Goal: Complete application form

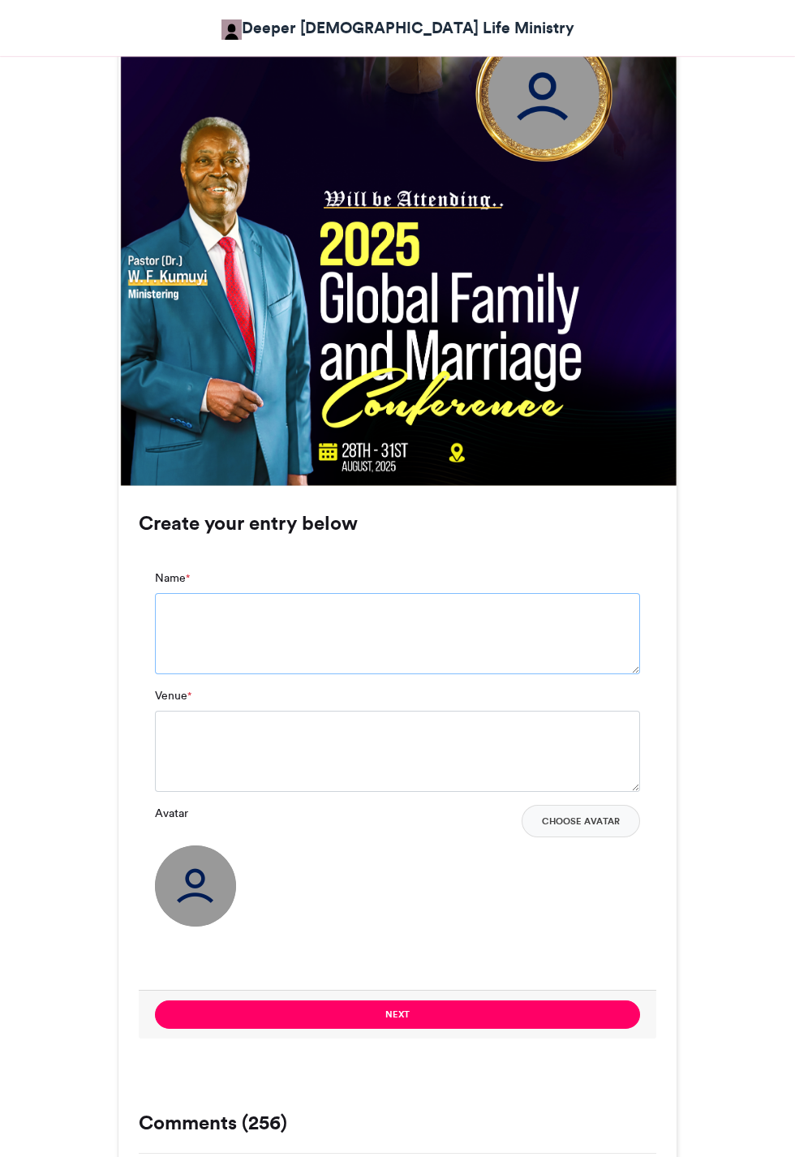
click at [456, 610] on textarea "Name *" at bounding box center [397, 633] width 485 height 81
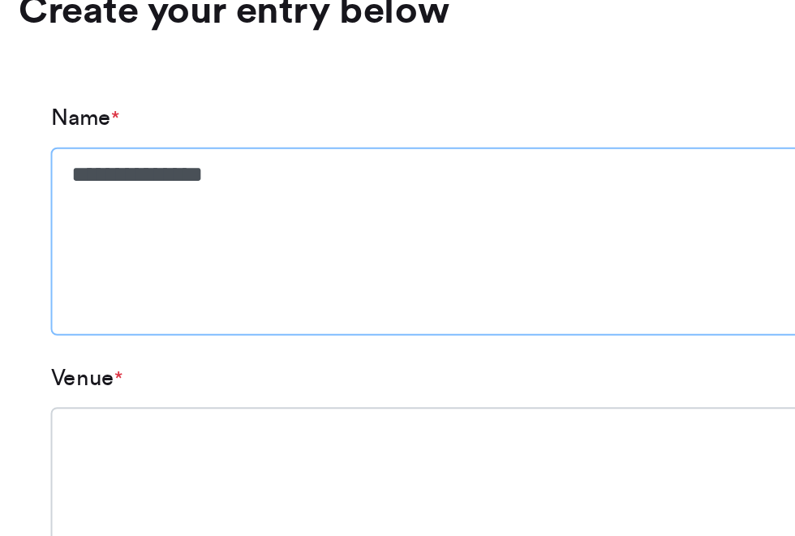
scroll to position [996, 0]
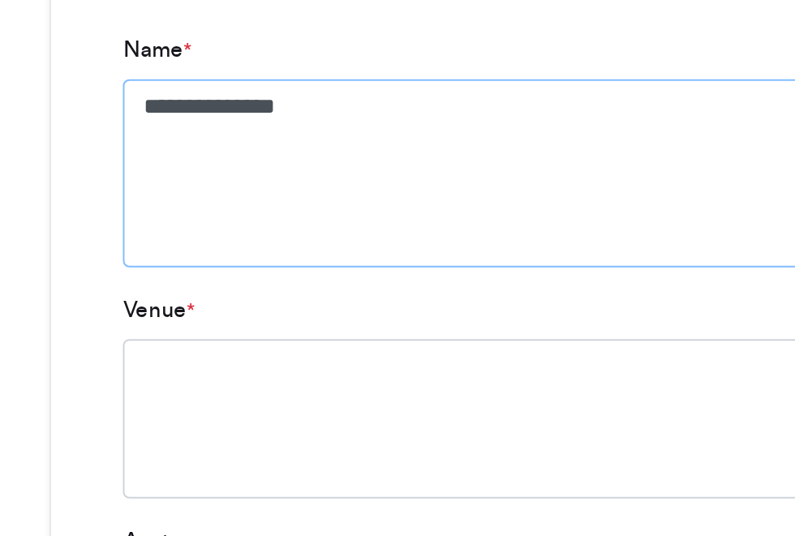
type textarea "**********"
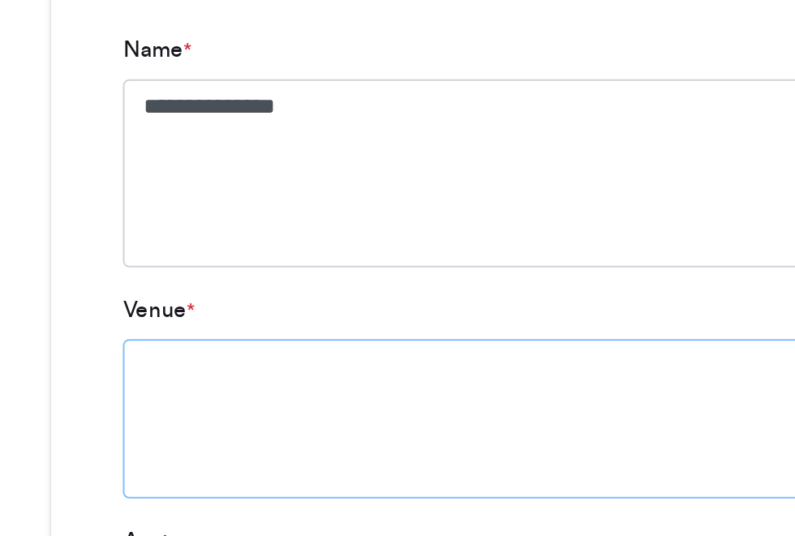
click at [308, 454] on textarea "Venue *" at bounding box center [397, 474] width 485 height 81
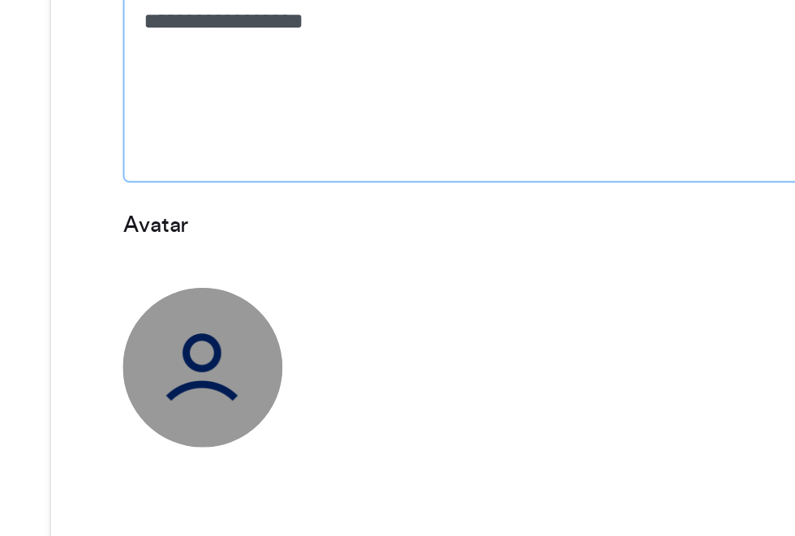
scroll to position [1202, 0]
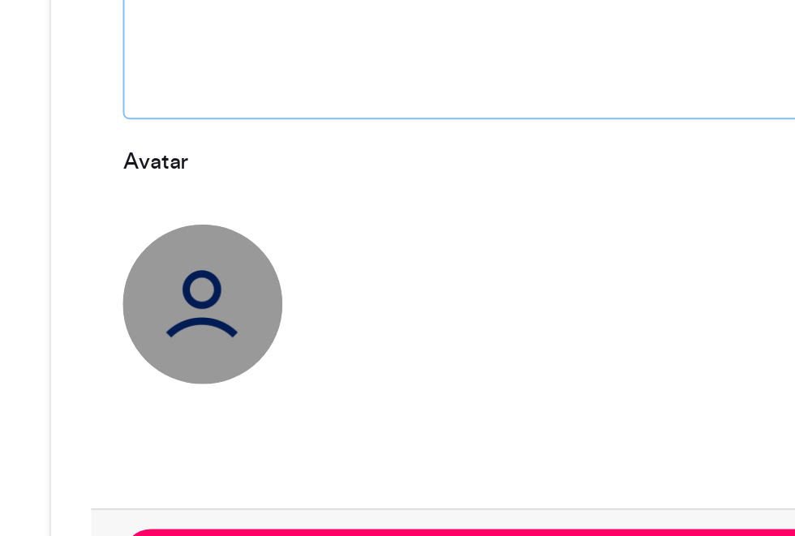
type textarea "**********"
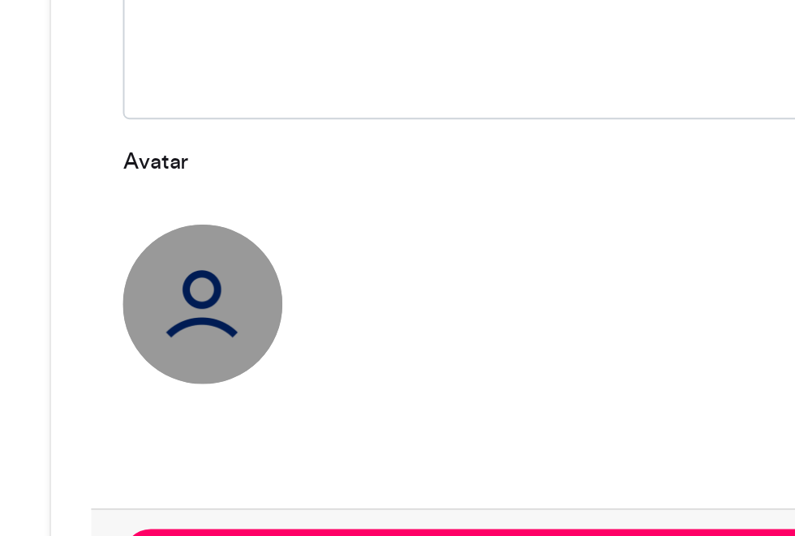
click at [196, 411] on img at bounding box center [195, 417] width 81 height 81
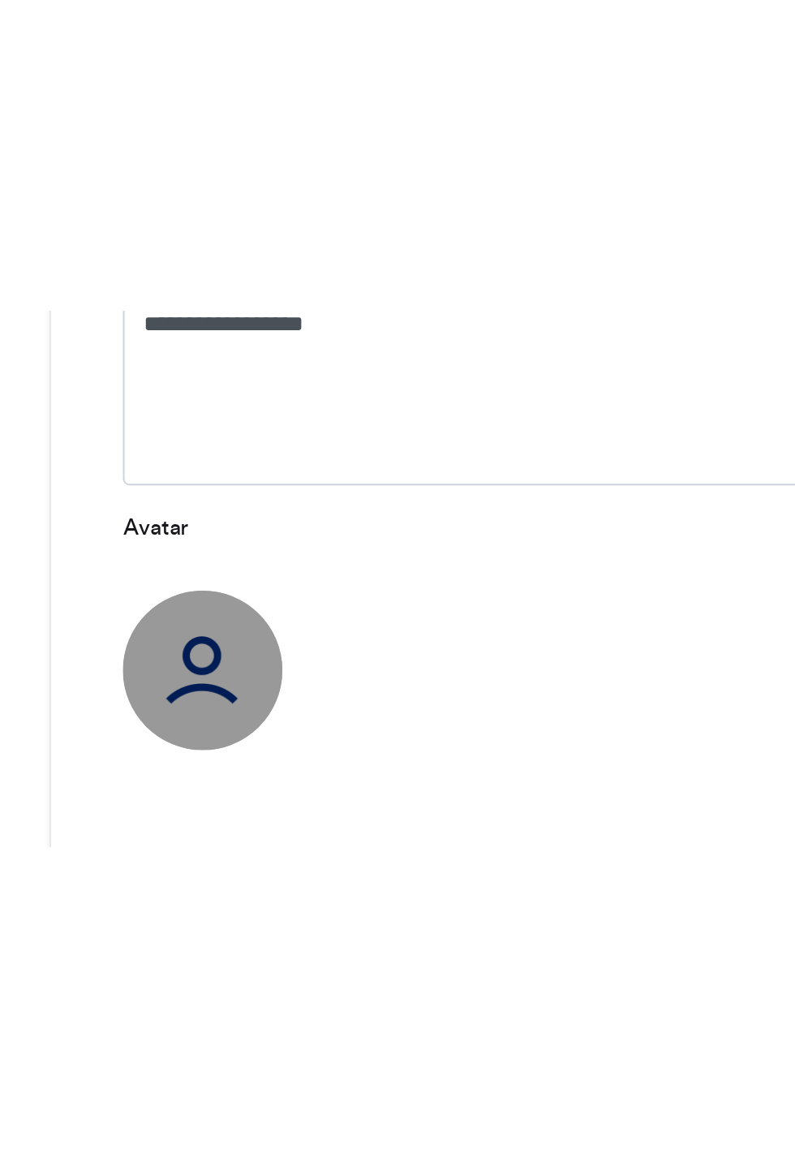
scroll to position [1112, 0]
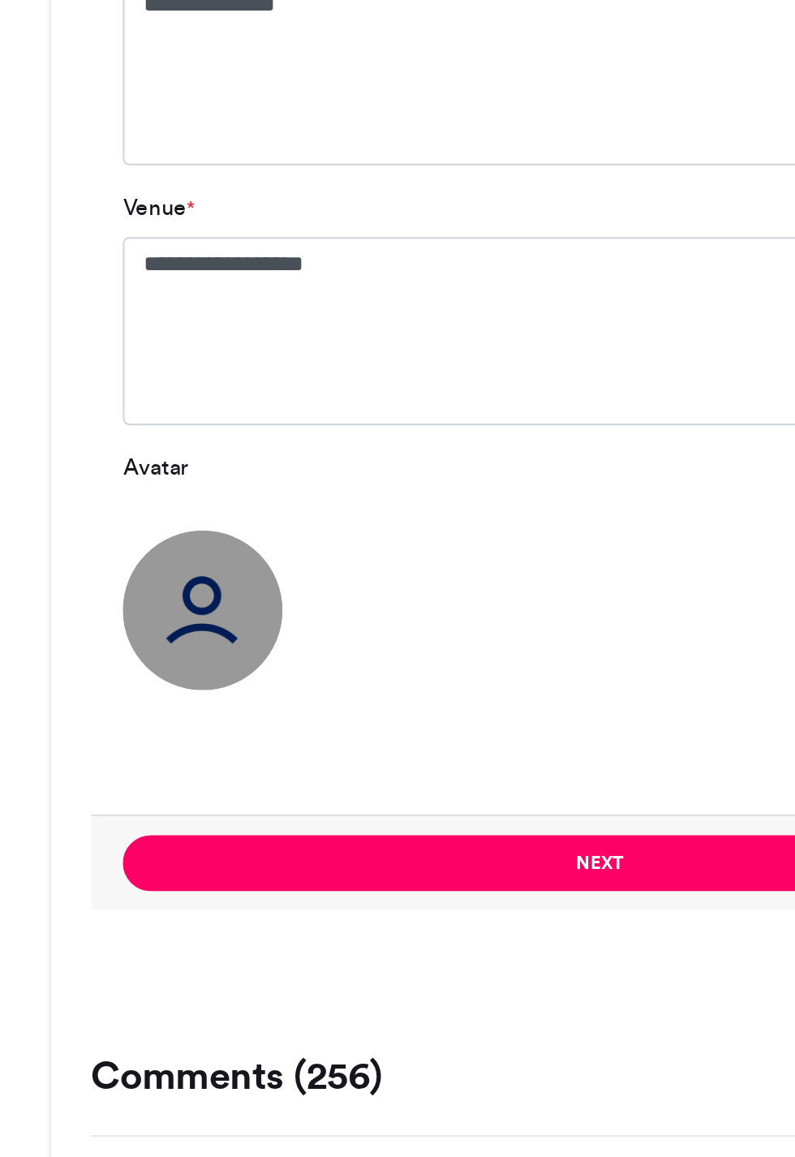
click at [198, 503] on img at bounding box center [195, 507] width 81 height 81
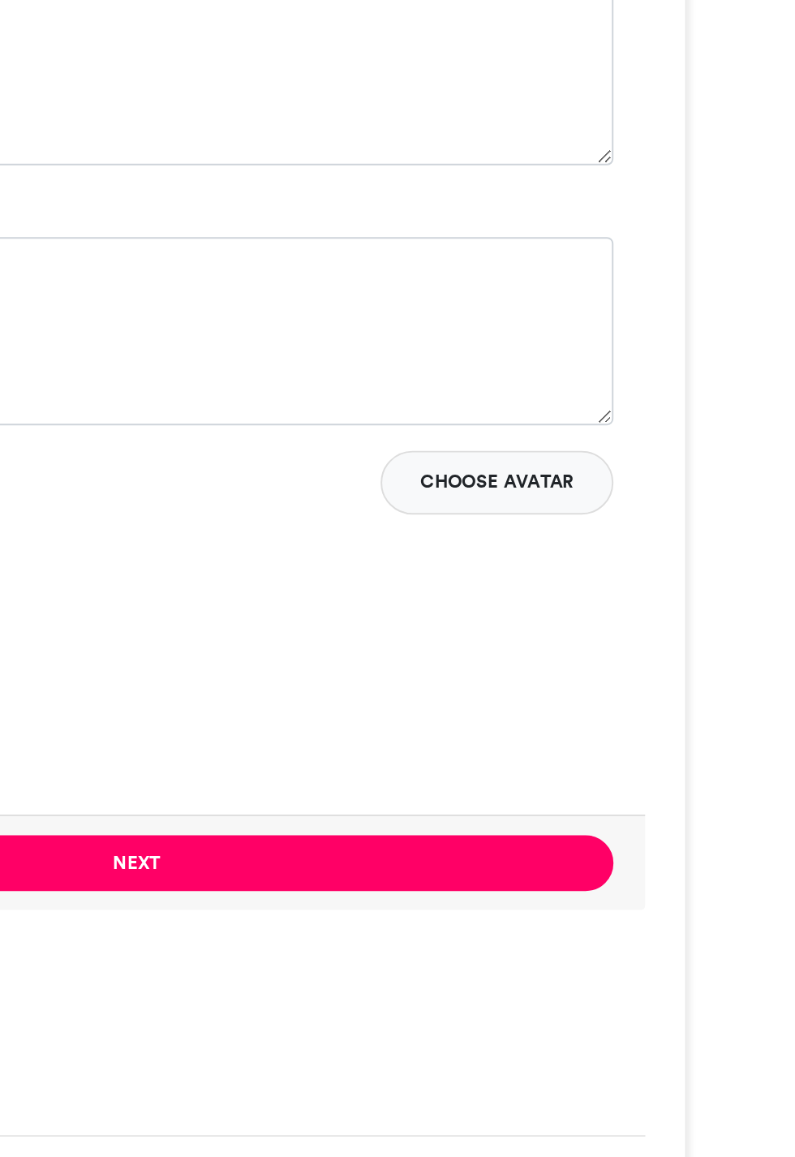
click at [585, 442] on button "Choose Avatar" at bounding box center [581, 443] width 118 height 32
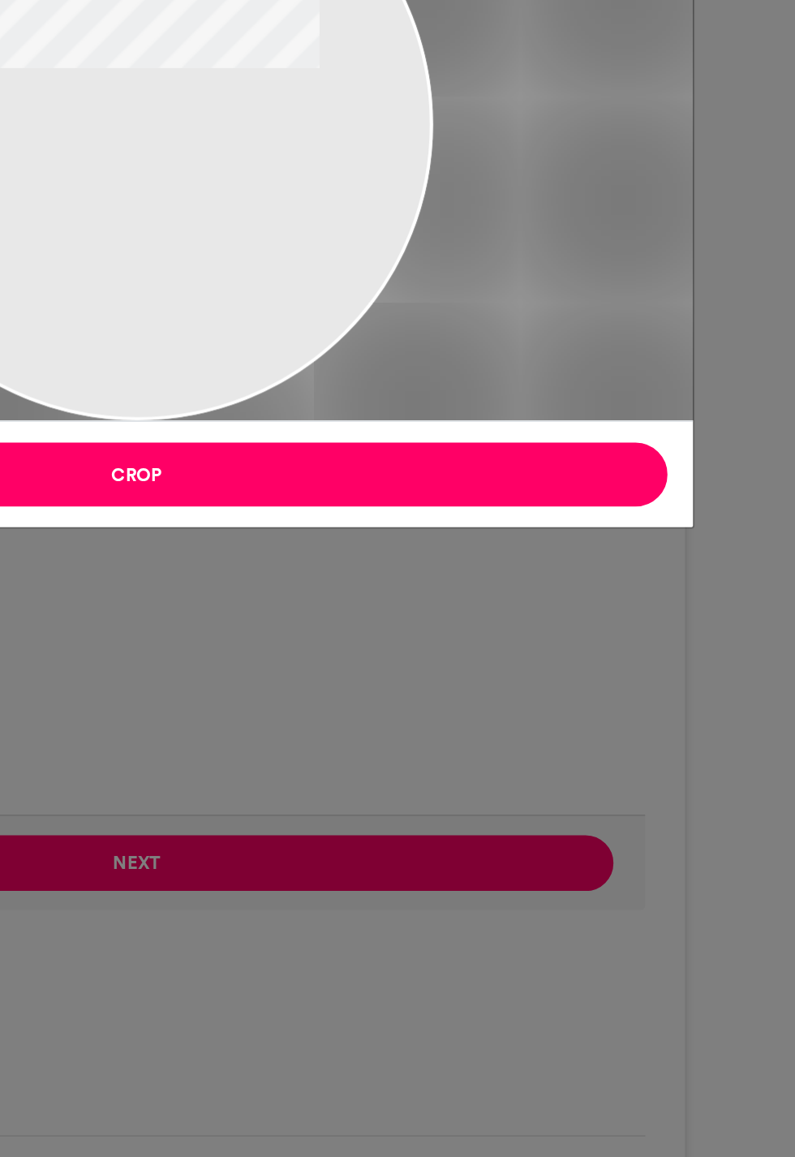
type input "******"
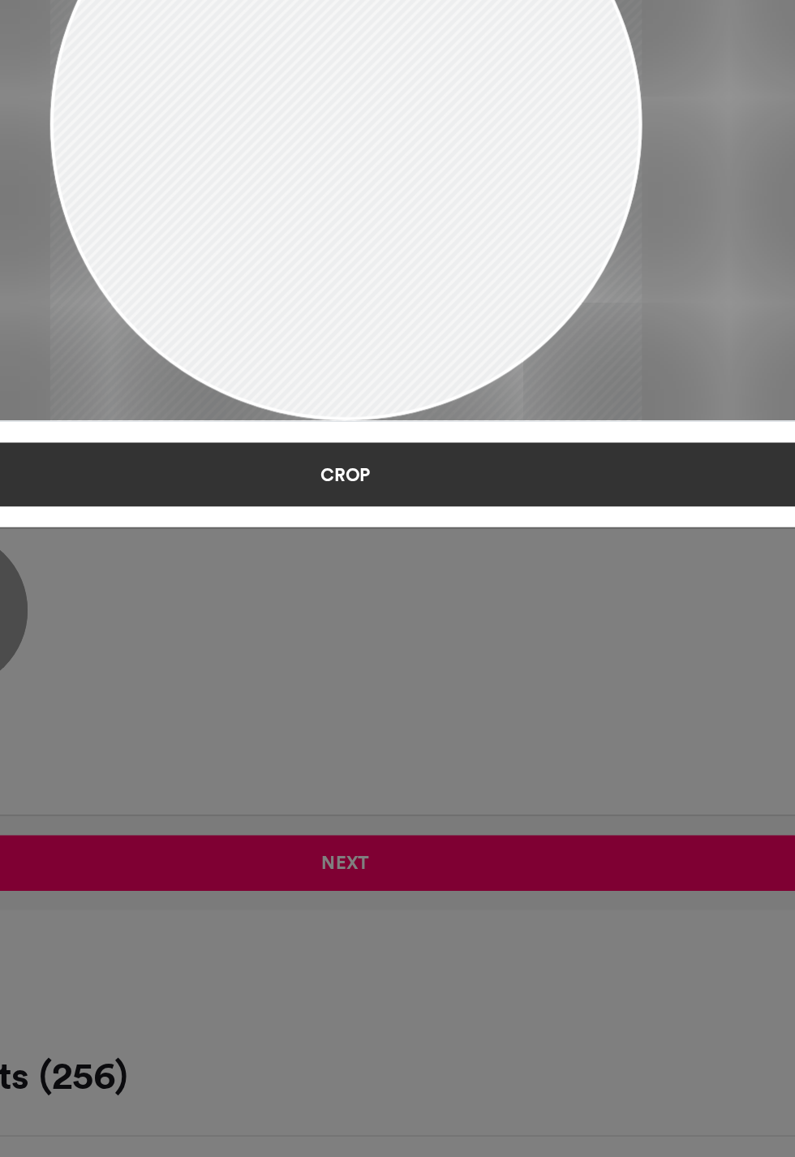
click at [476, 427] on button "Crop" at bounding box center [397, 439] width 541 height 32
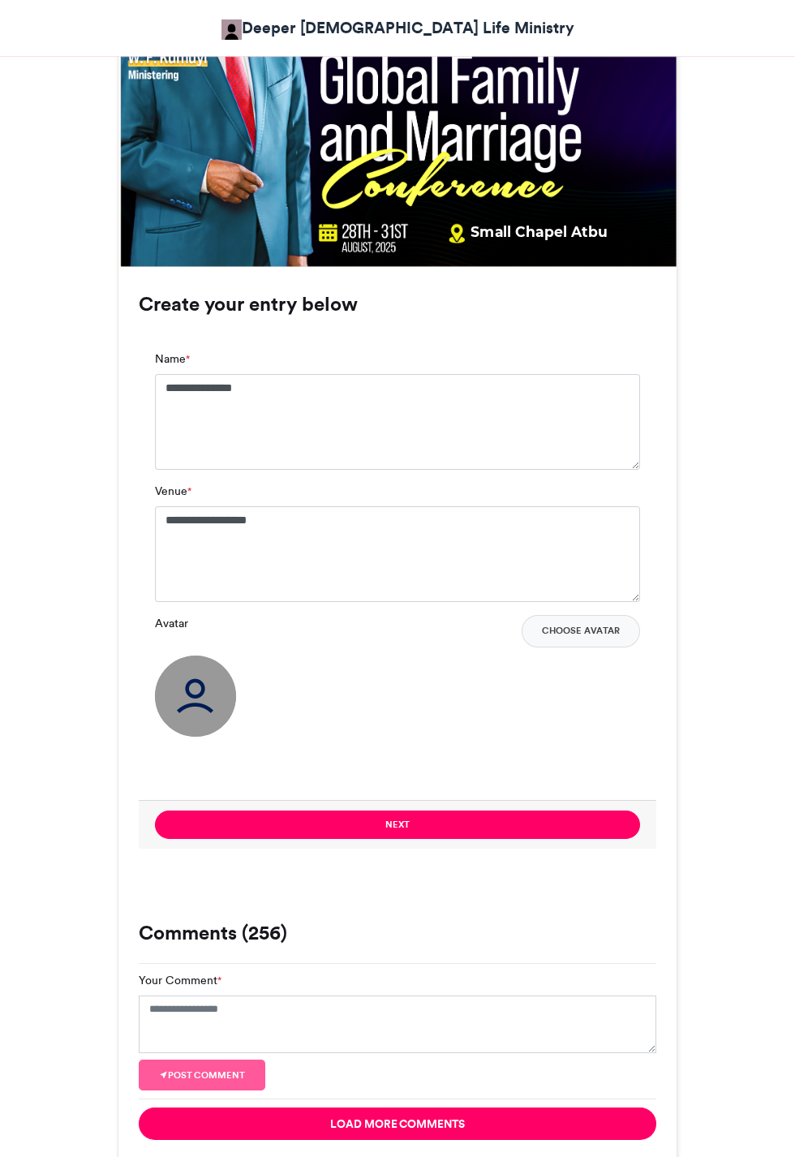
scroll to position [921, 0]
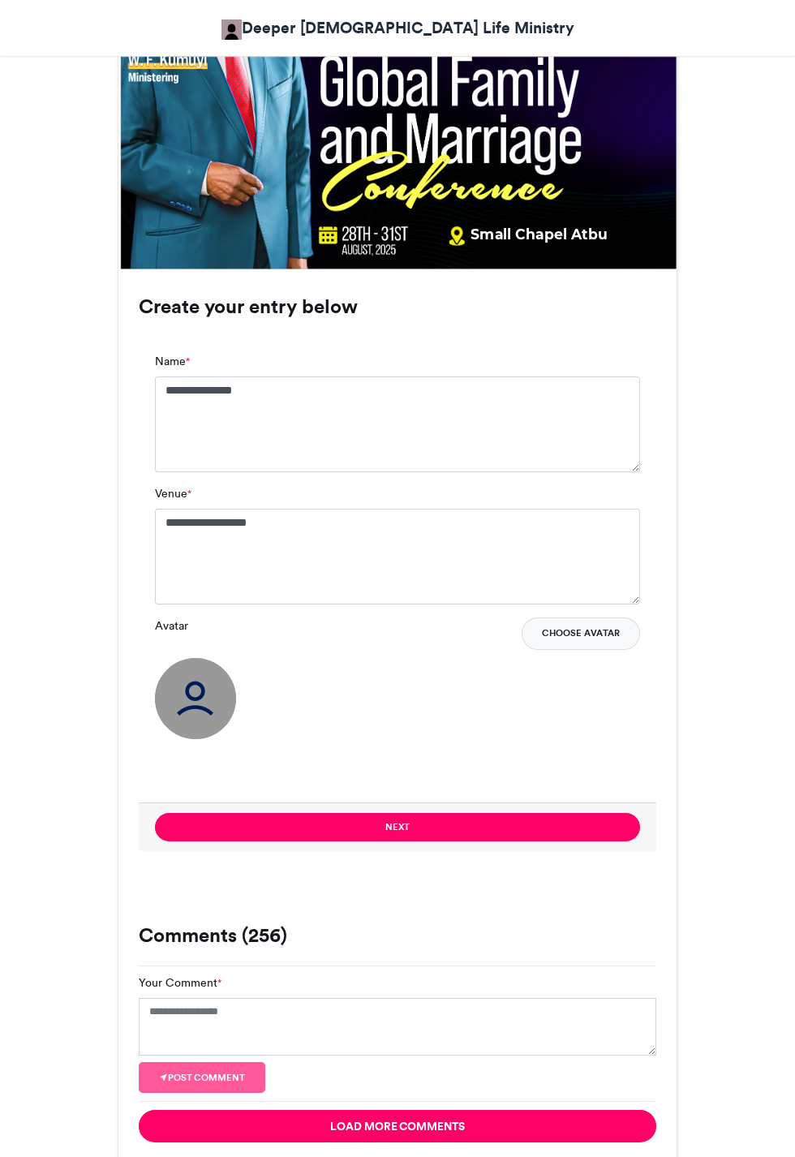
click at [600, 636] on button "Choose Avatar" at bounding box center [581, 634] width 118 height 32
click at [603, 636] on button "Choose Avatar" at bounding box center [581, 634] width 118 height 32
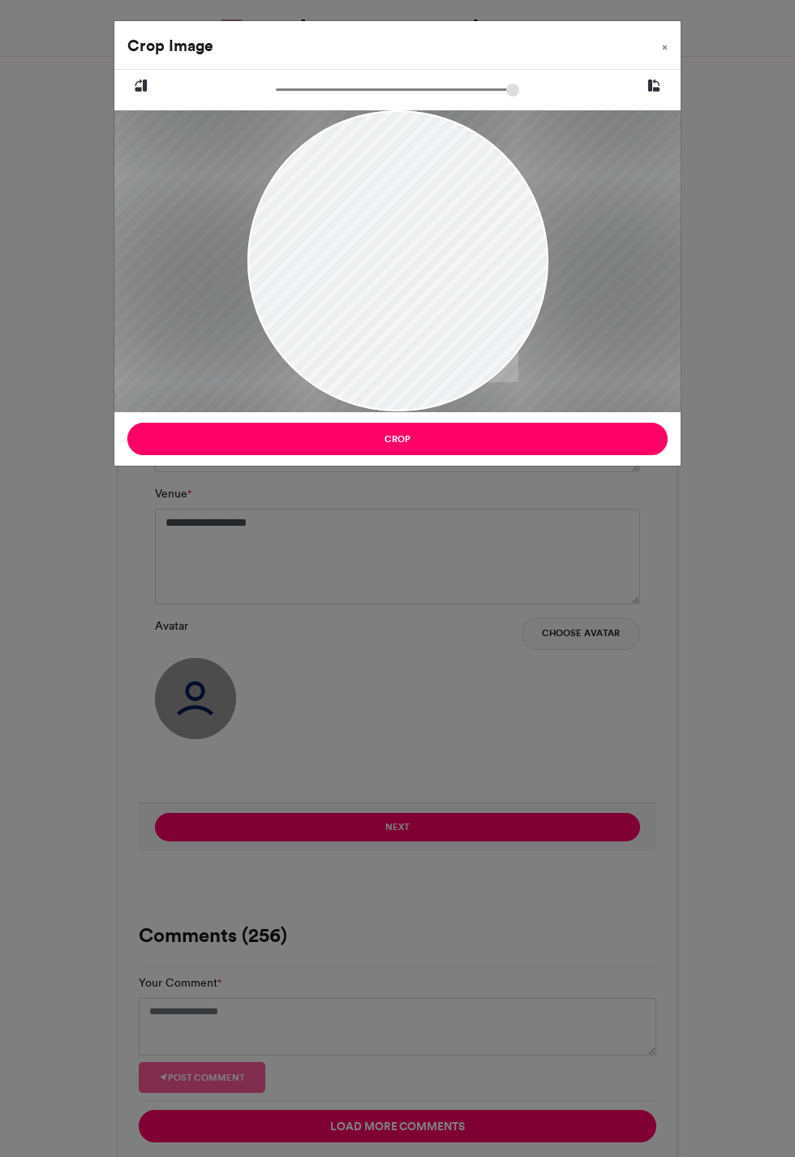
type input "*****"
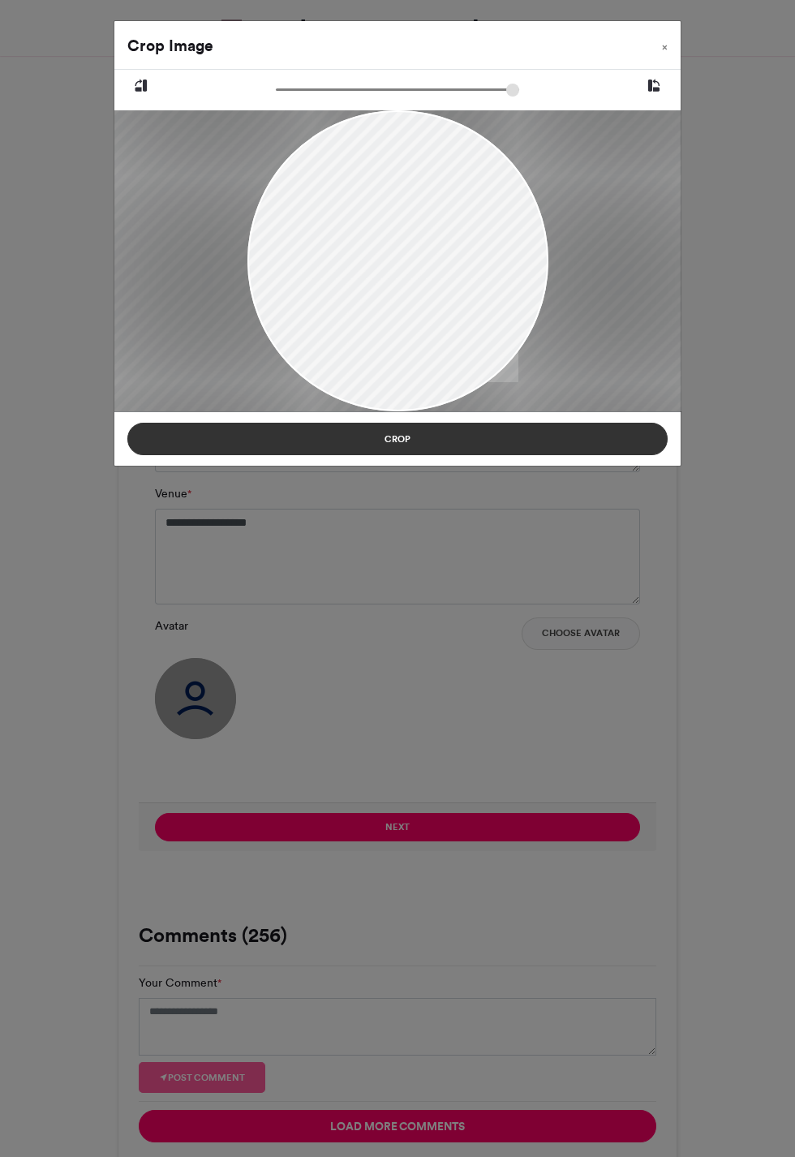
click at [449, 442] on button "Crop" at bounding box center [397, 439] width 541 height 32
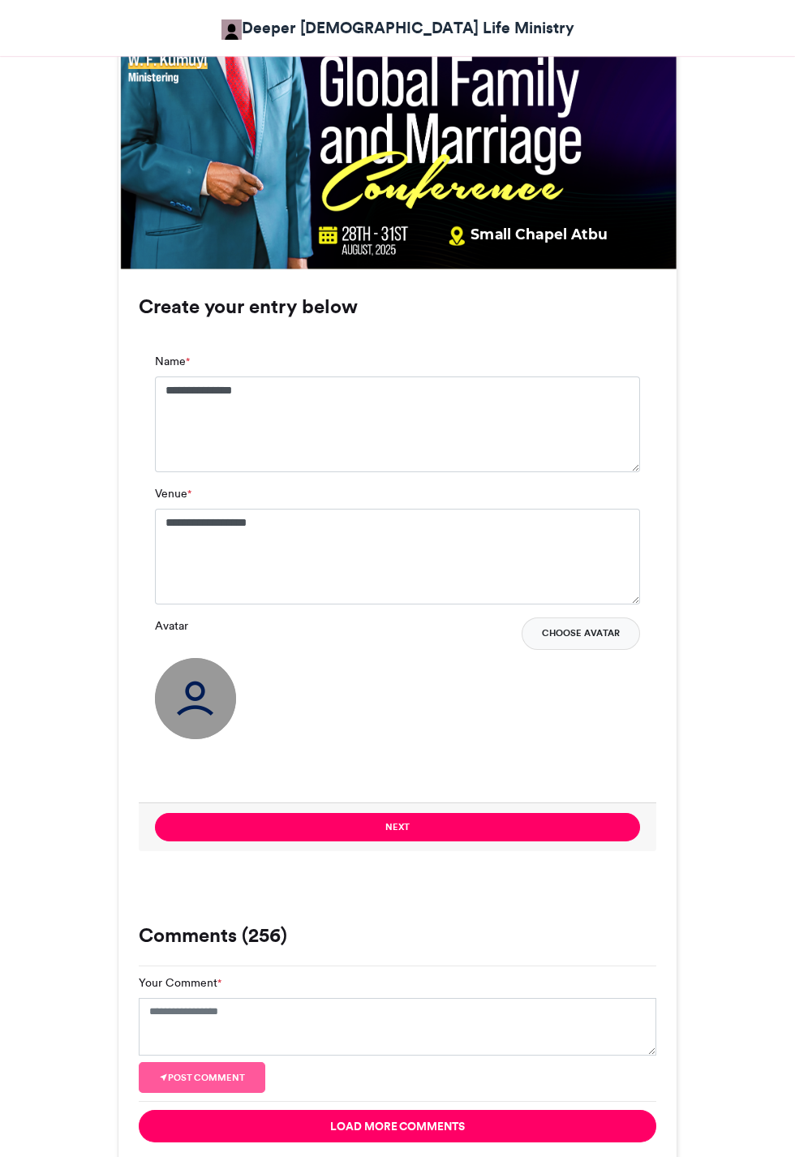
click at [601, 635] on button "Choose Avatar" at bounding box center [581, 634] width 118 height 32
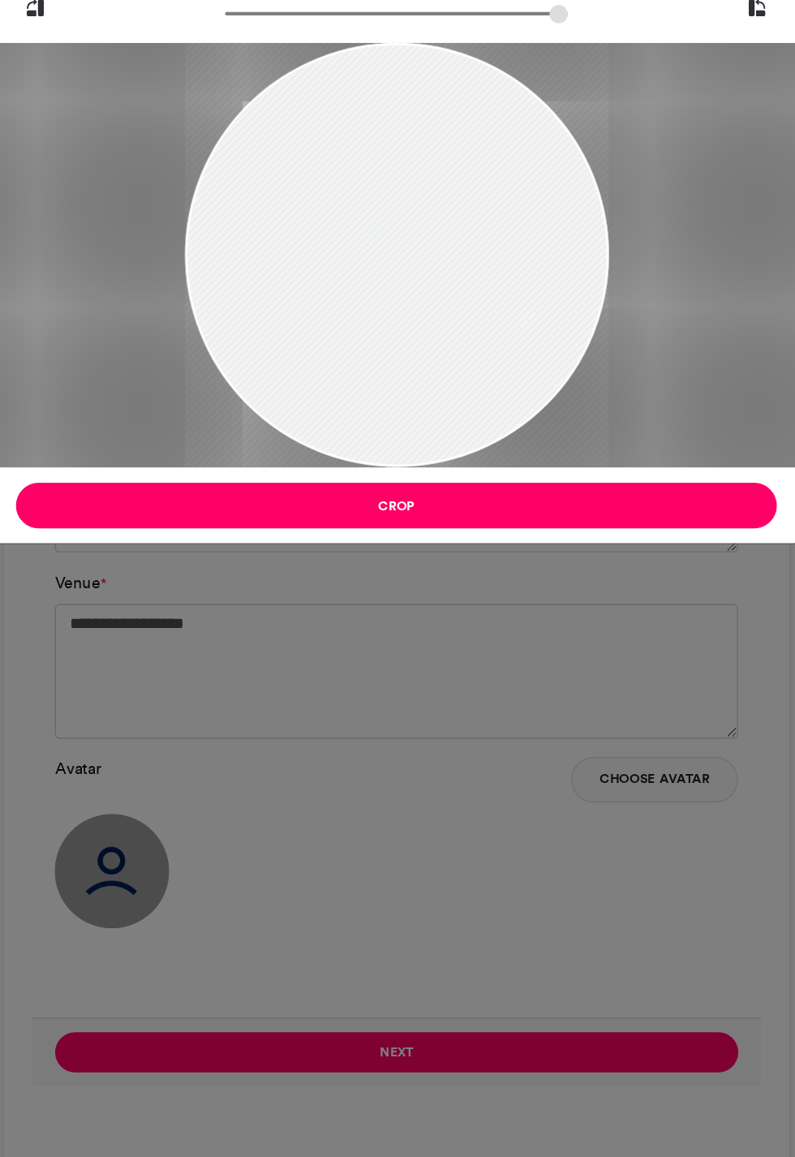
type input "******"
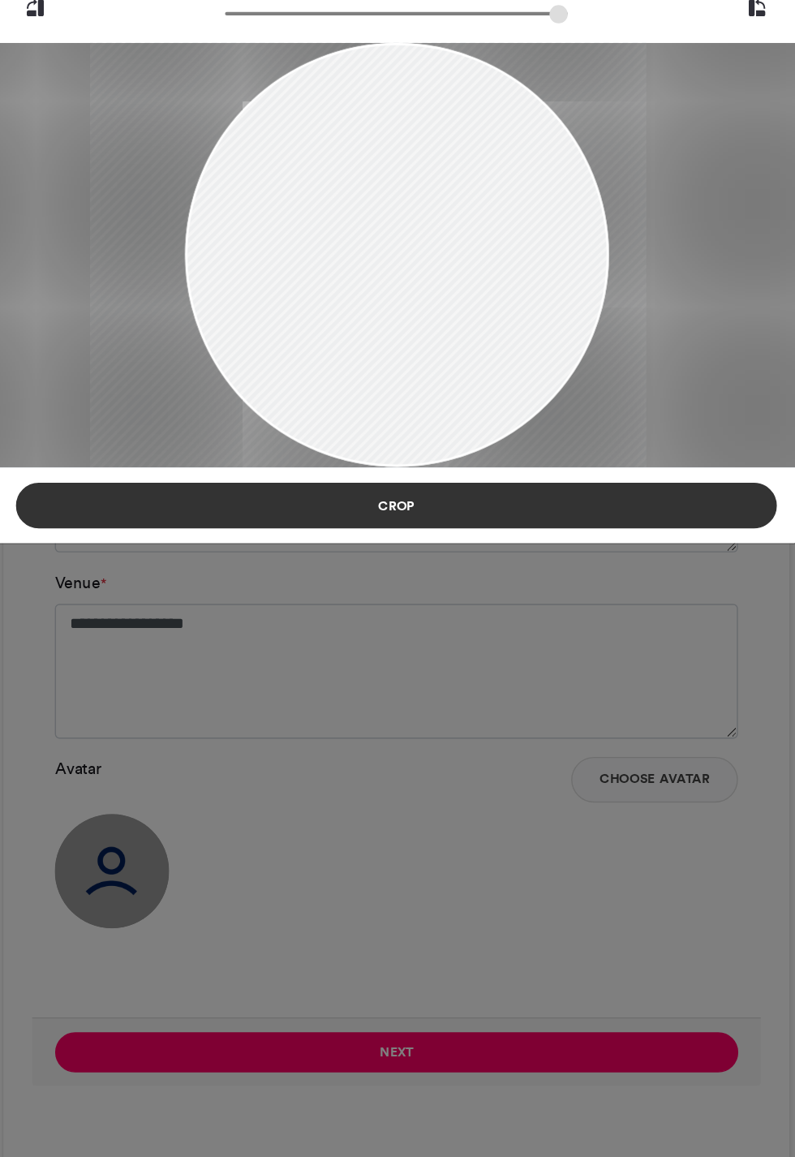
click at [434, 433] on button "Crop" at bounding box center [397, 439] width 541 height 32
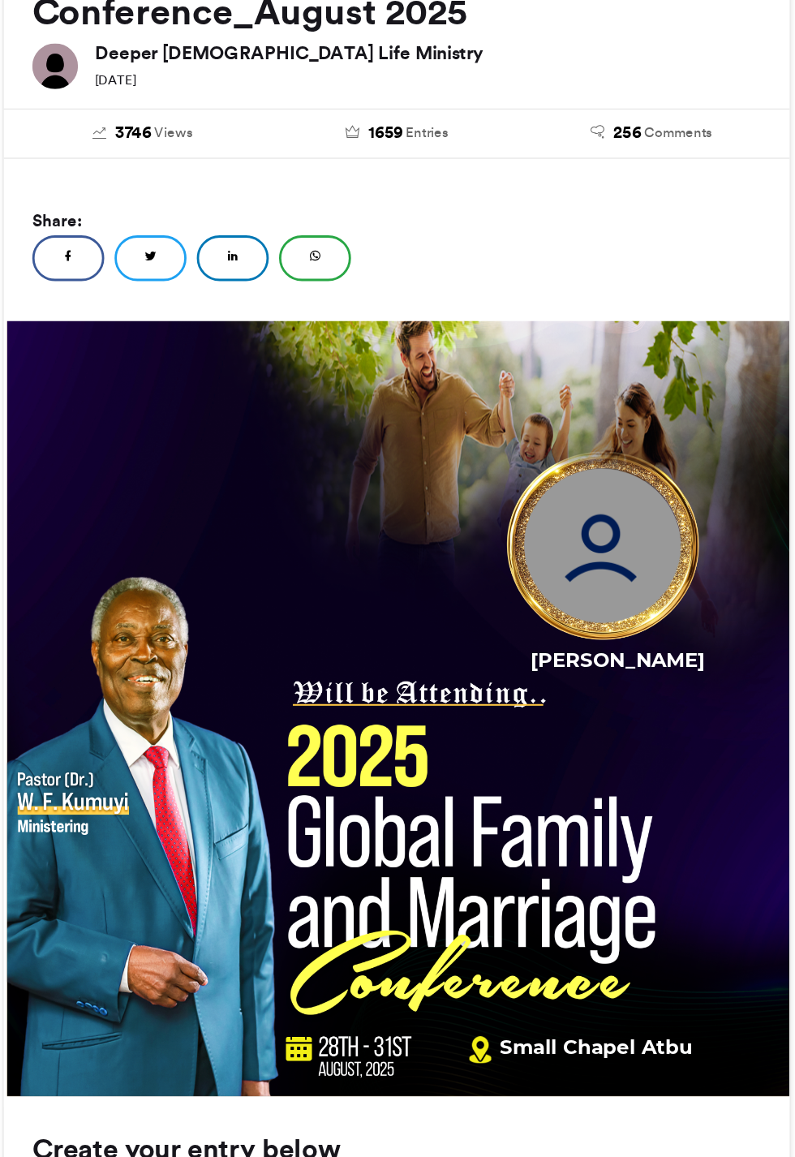
scroll to position [1112, 0]
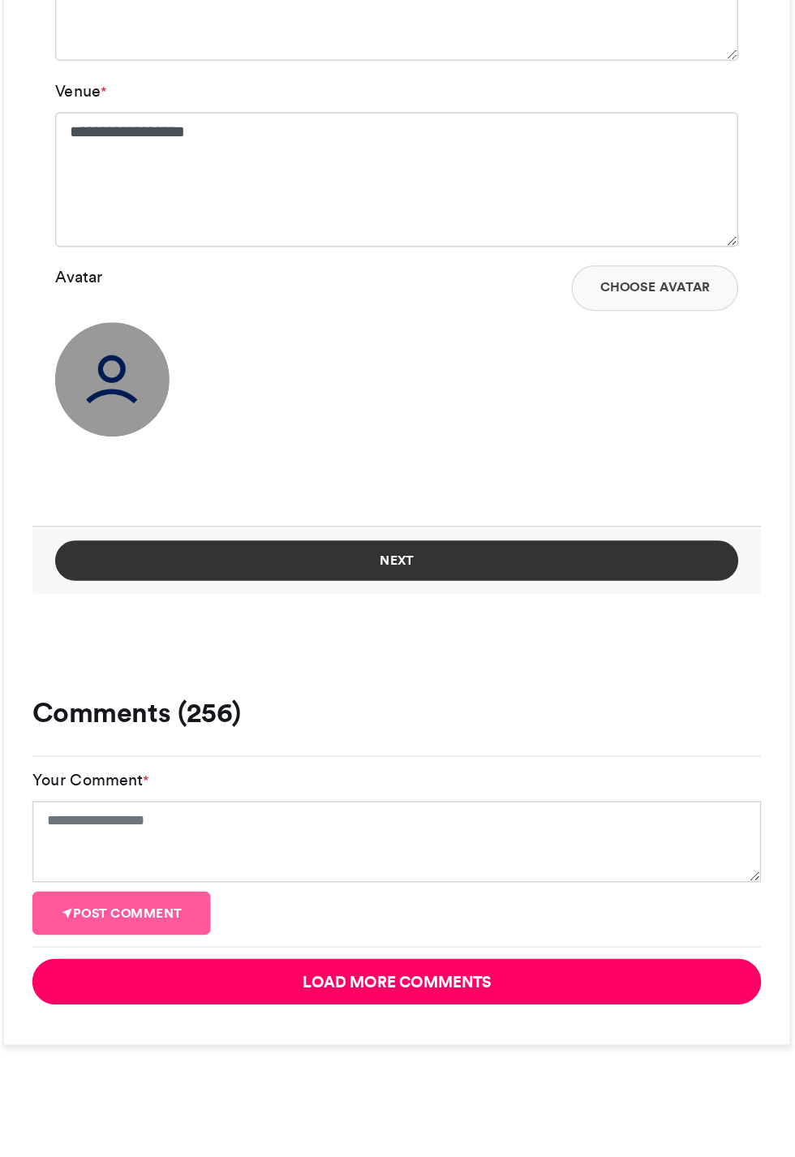
click at [477, 630] on button "Next" at bounding box center [397, 636] width 485 height 28
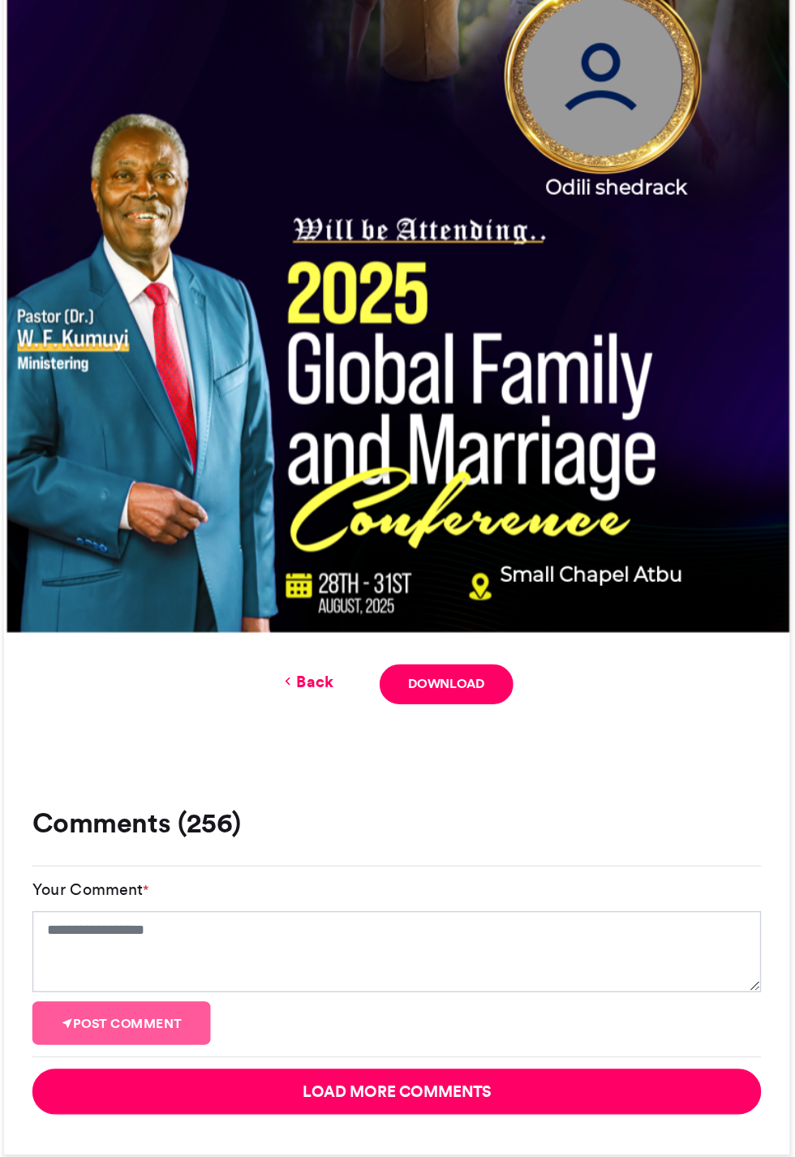
scroll to position [442, 0]
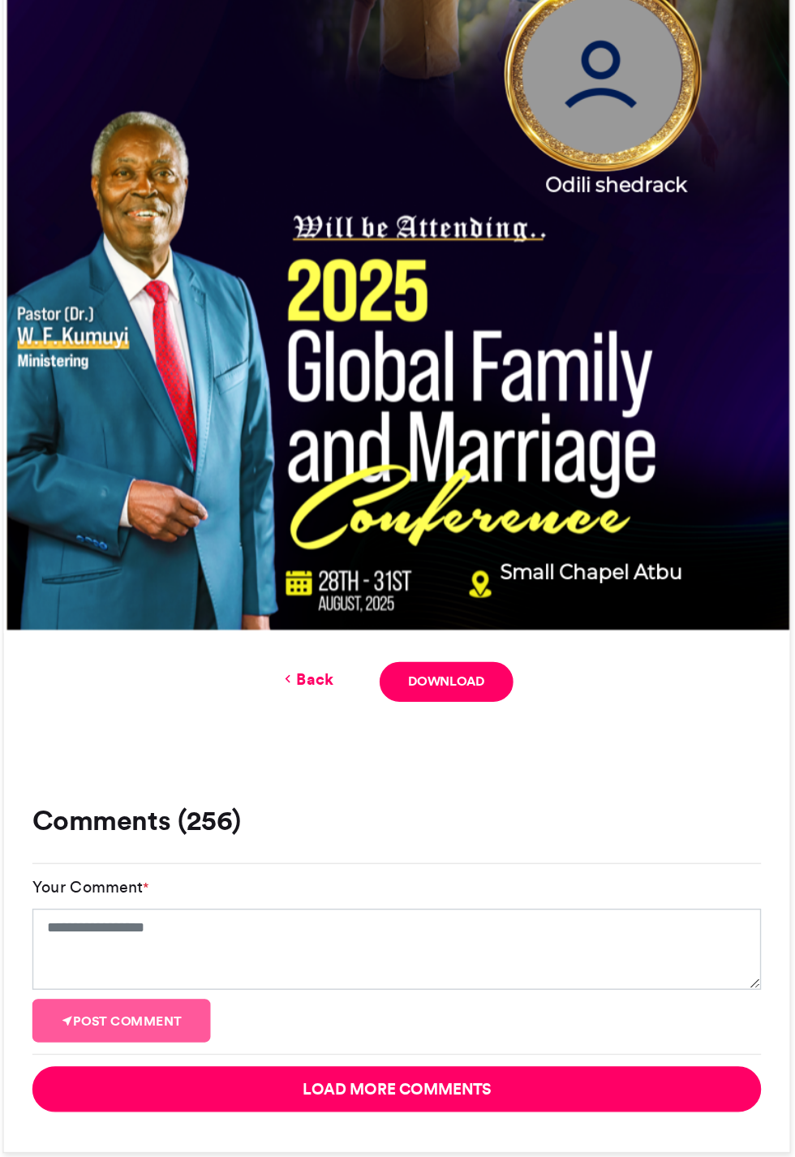
click at [566, 379] on img at bounding box center [397, 476] width 558 height 558
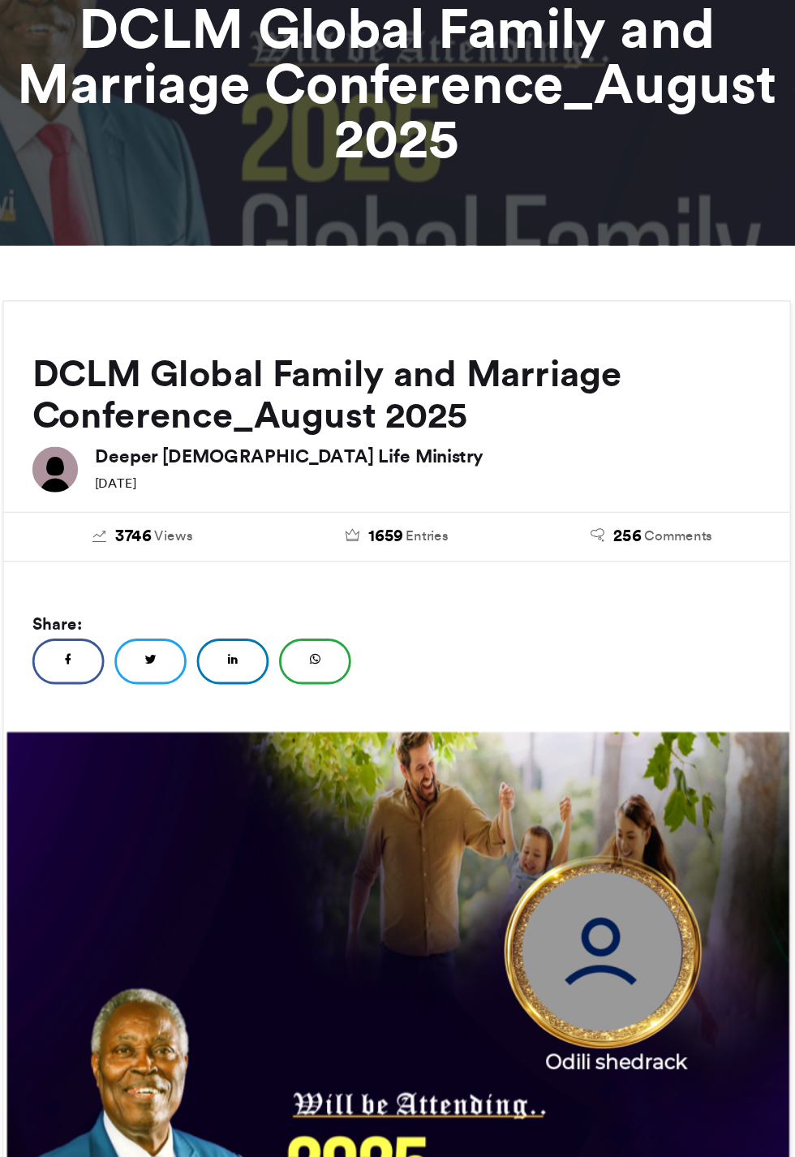
scroll to position [586, 0]
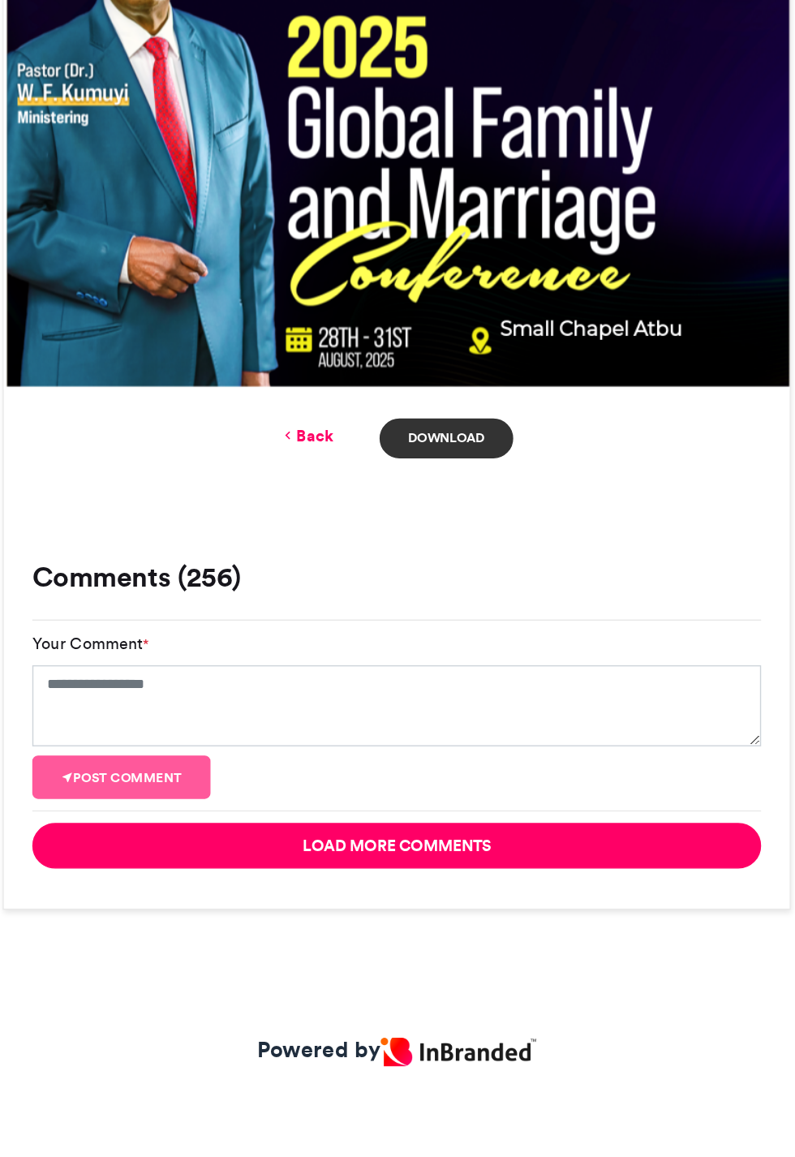
click at [449, 647] on link "Download" at bounding box center [433, 646] width 95 height 28
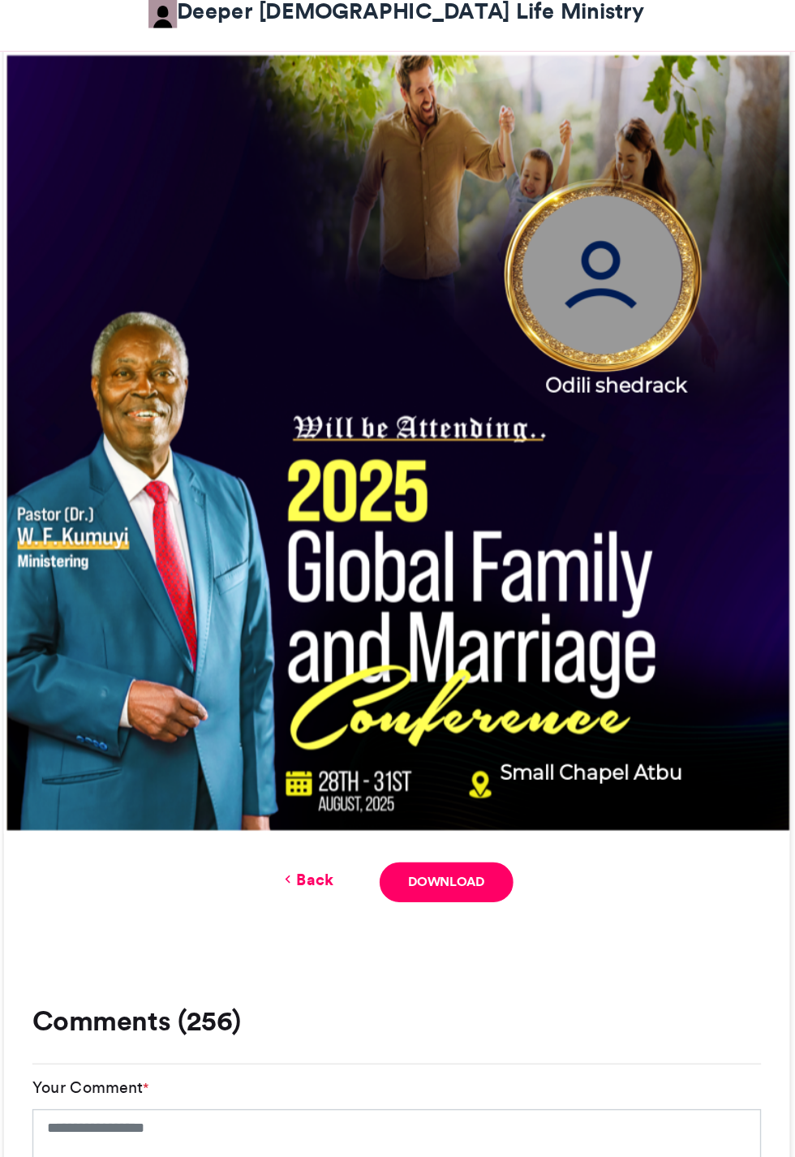
click at [334, 644] on link "Back" at bounding box center [334, 644] width 38 height 17
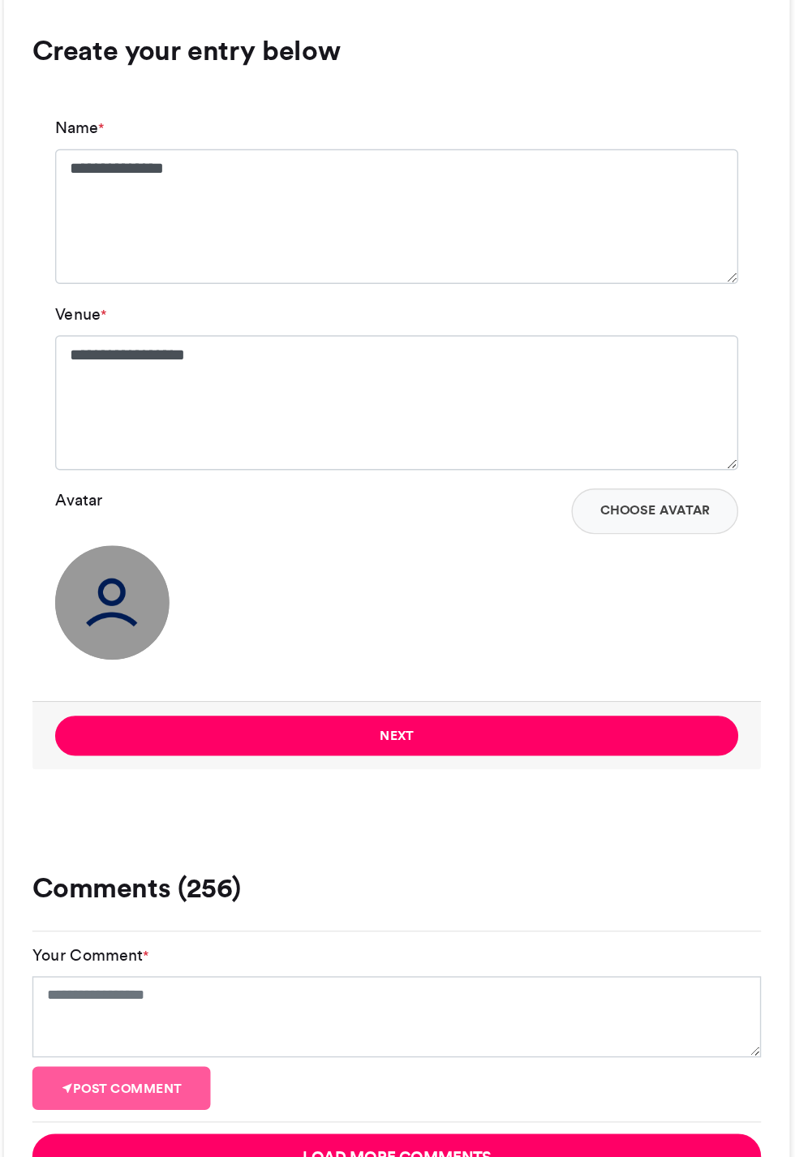
scroll to position [861, 0]
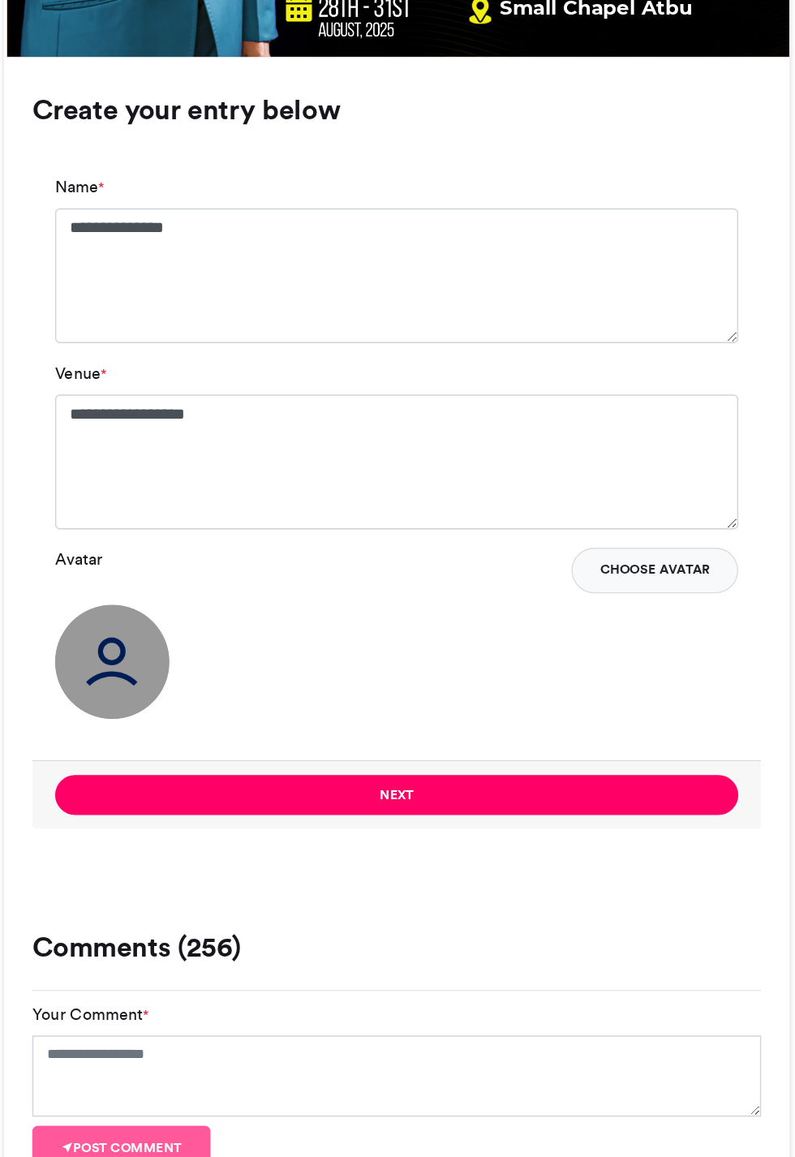
click at [604, 689] on button "Choose Avatar" at bounding box center [581, 694] width 118 height 32
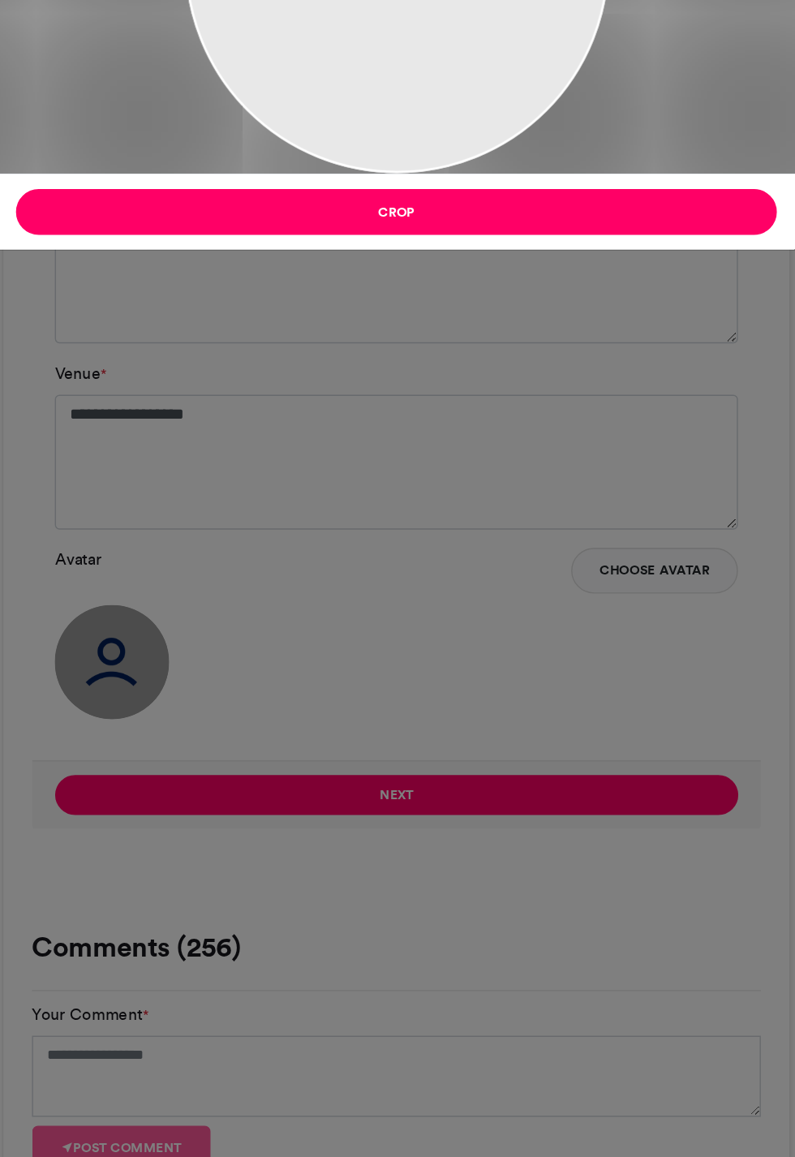
type input "******"
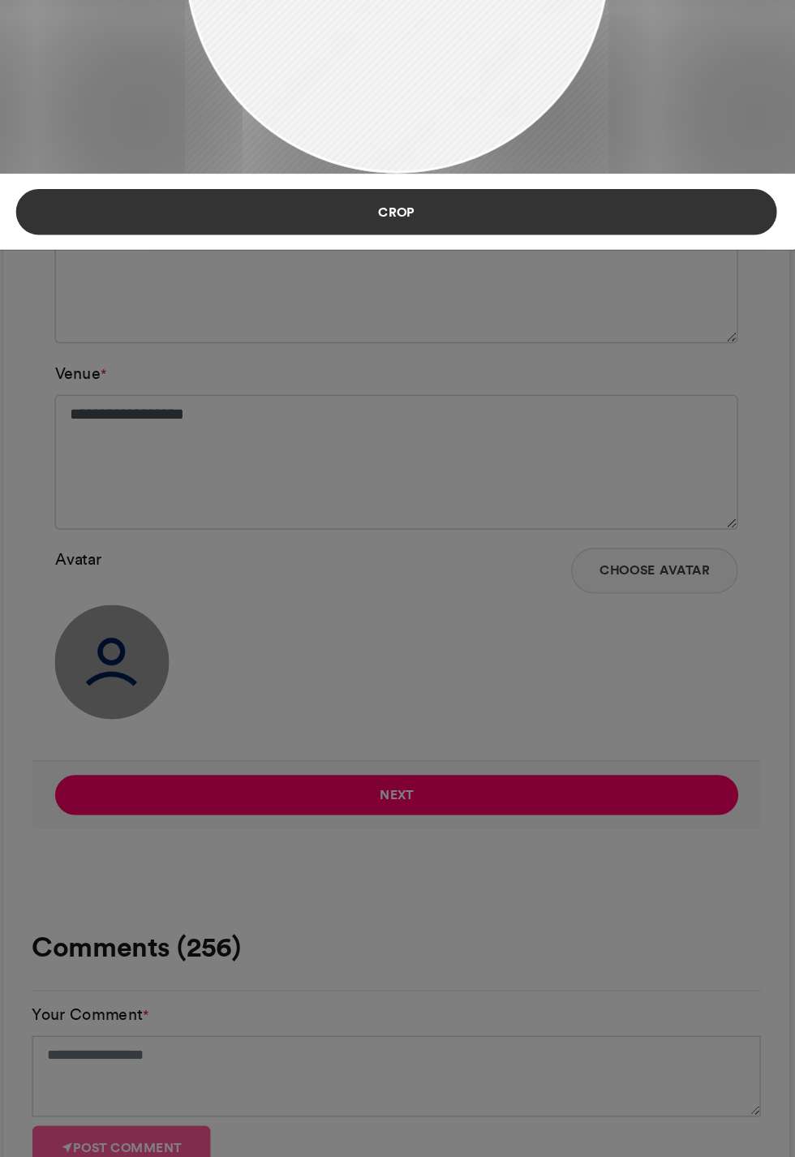
click at [482, 451] on button "Crop" at bounding box center [397, 439] width 541 height 32
